Goal: Information Seeking & Learning: Learn about a topic

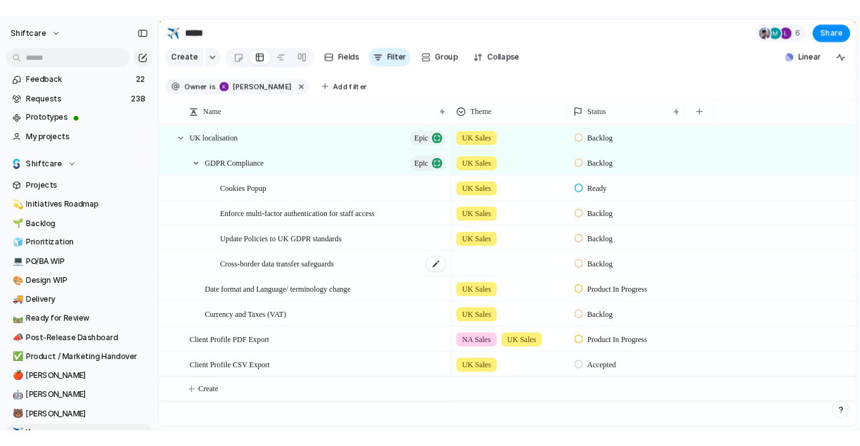
scroll to position [64, 0]
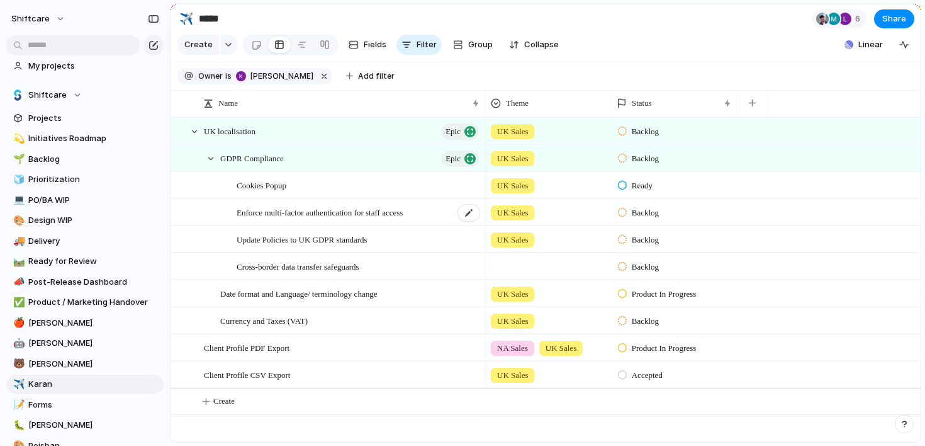
click at [332, 213] on span "Enforce multi-factor authentication for staff access" at bounding box center [320, 212] width 166 height 14
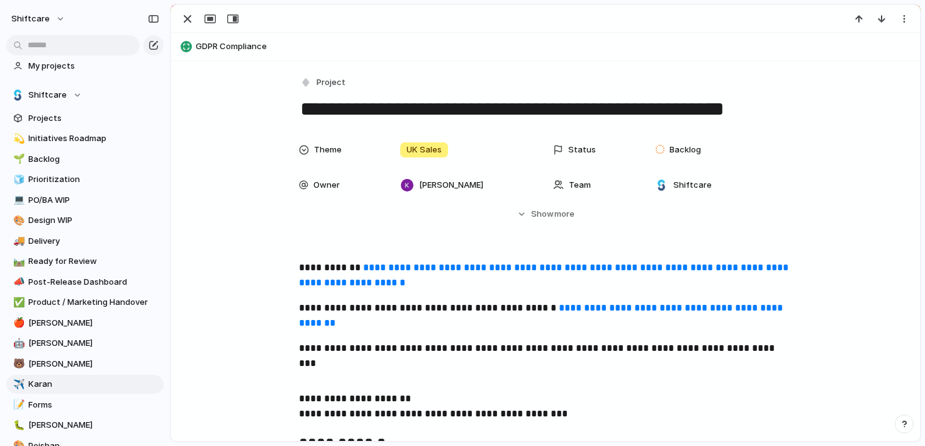
click at [393, 263] on link "**********" at bounding box center [545, 274] width 492 height 25
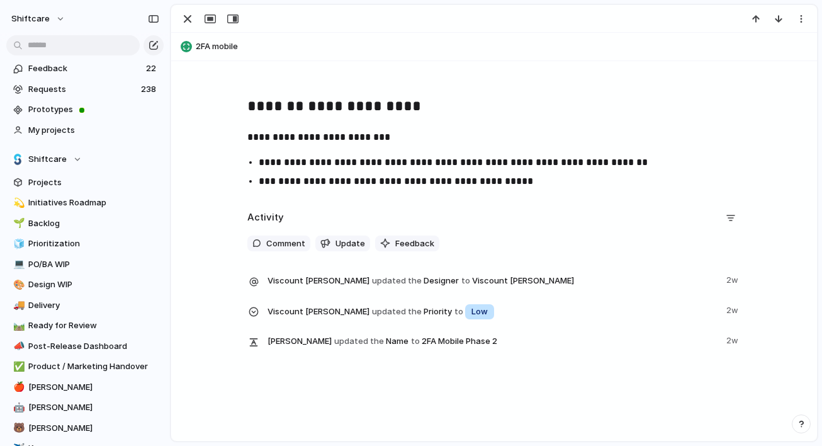
scroll to position [299, 0]
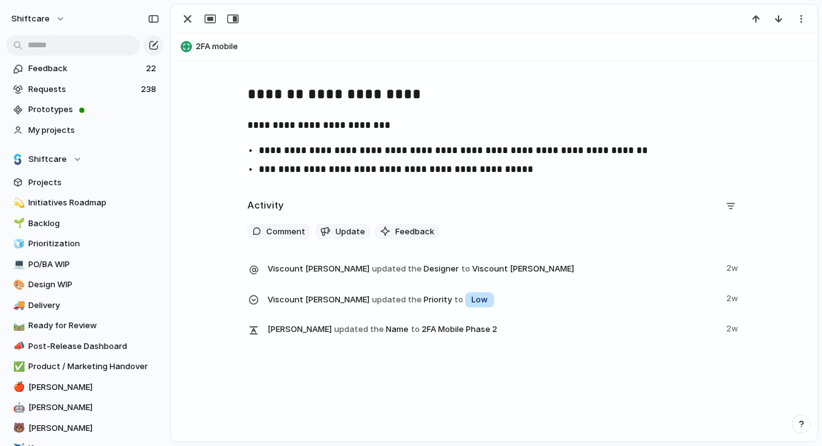
click at [539, 289] on span "Viscount Villanueva updated the Priority to Low" at bounding box center [492, 298] width 451 height 19
click at [538, 318] on div "Viscount Villanueva updated the Priority to Low 2w" at bounding box center [493, 304] width 493 height 30
click at [538, 328] on span "Jonathan Agness updated the Name to 2FA Mobile Phase 2" at bounding box center [492, 329] width 451 height 18
click at [547, 252] on div "Activity Comment Update Feedback Viscount Villanueva updated the Designer to Vi…" at bounding box center [493, 273] width 493 height 155
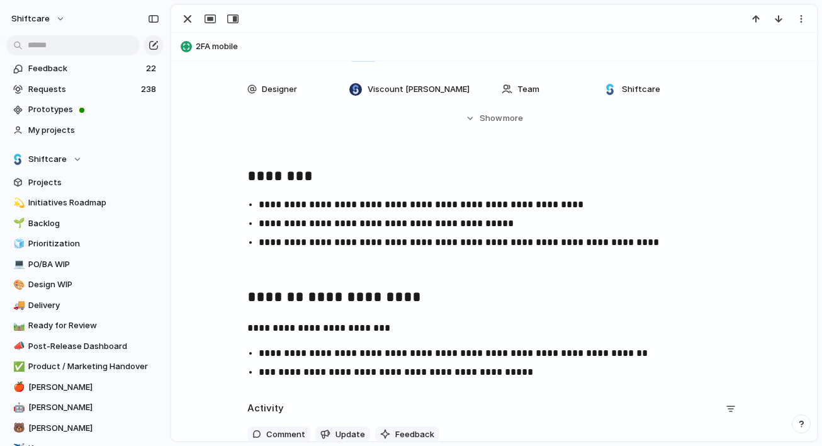
scroll to position [0, 0]
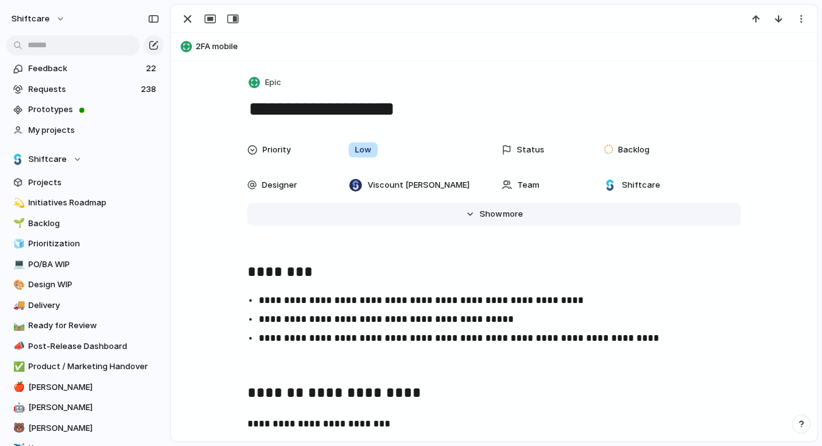
click at [486, 219] on span "Show" at bounding box center [491, 214] width 23 height 13
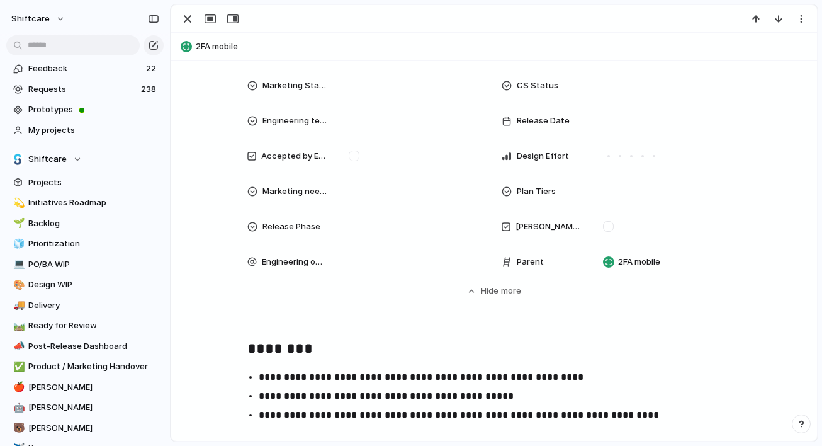
scroll to position [542, 0]
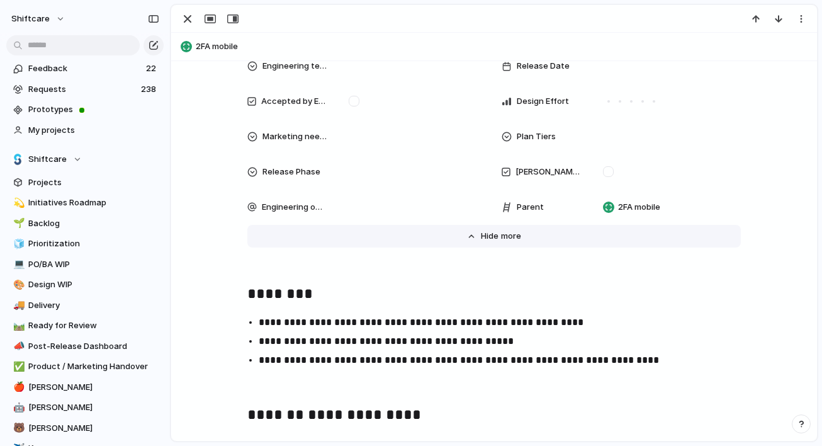
click at [488, 237] on span "Show" at bounding box center [492, 236] width 23 height 13
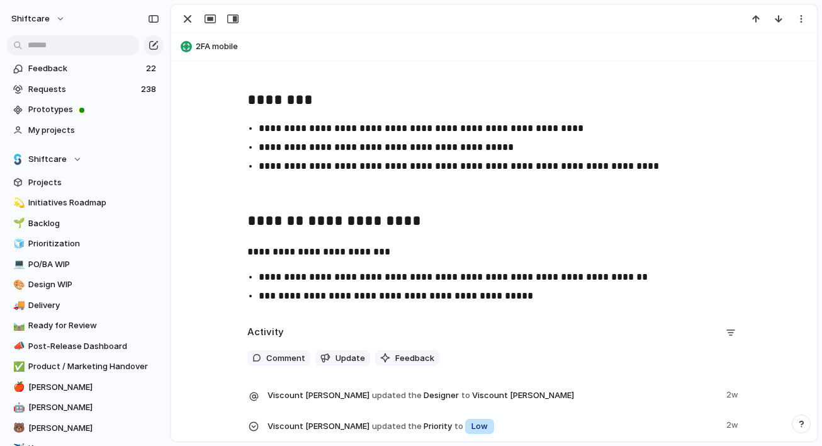
scroll to position [169, 0]
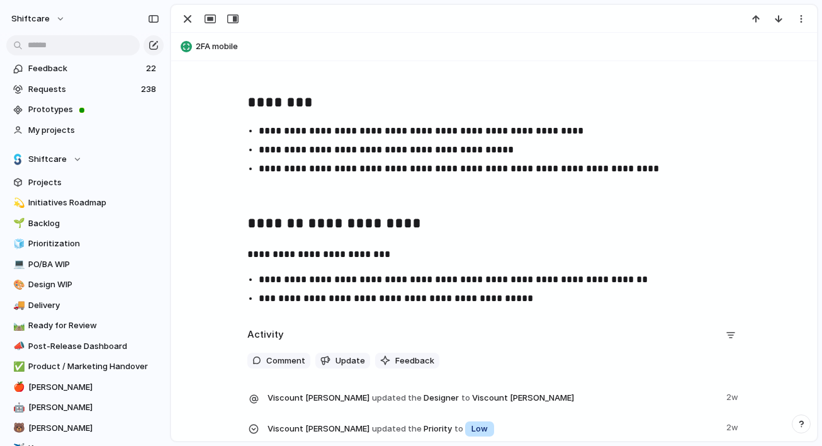
click at [234, 195] on div "**********" at bounding box center [493, 200] width 615 height 219
click at [320, 54] on button "2FA mobile" at bounding box center [494, 47] width 634 height 20
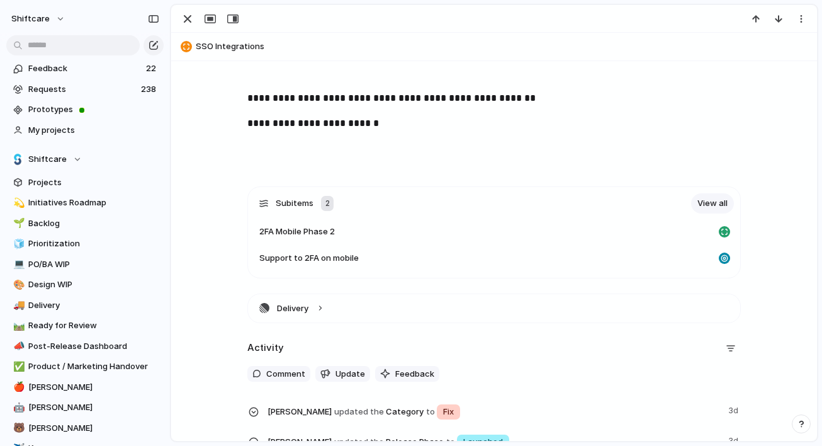
click at [402, 40] on button "SSO Integrations" at bounding box center [494, 47] width 634 height 20
type textarea "**********"
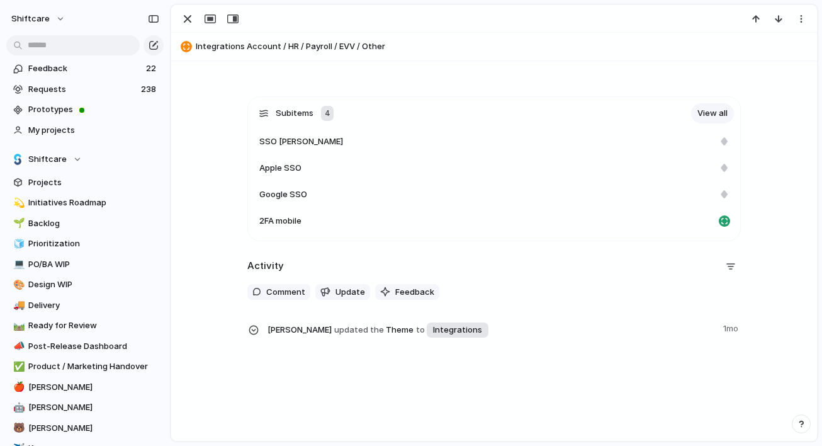
scroll to position [169, 0]
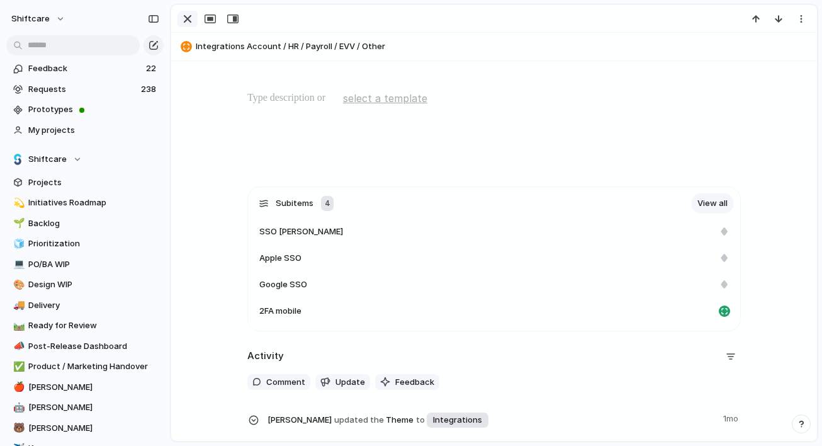
click at [188, 20] on div "button" at bounding box center [187, 18] width 15 height 15
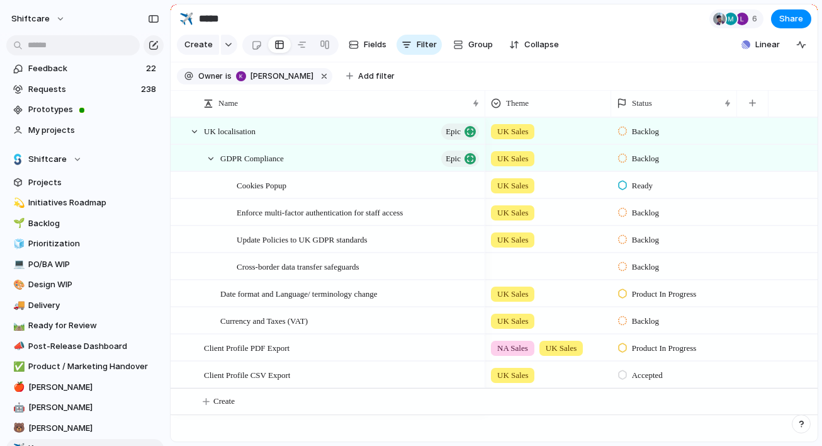
click at [99, 20] on div "shiftcare" at bounding box center [85, 16] width 170 height 33
